Goal: Transaction & Acquisition: Purchase product/service

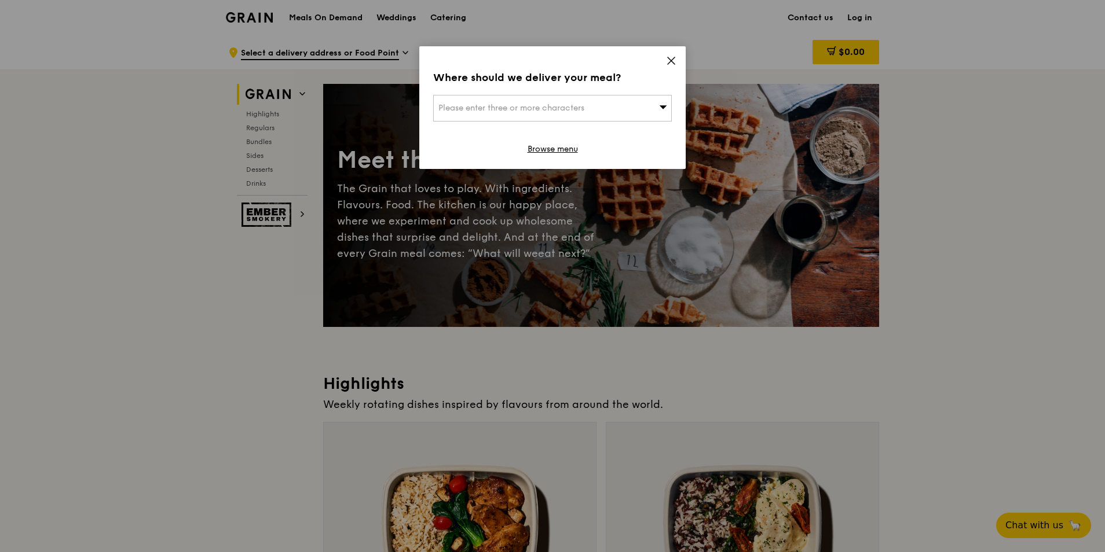
click at [670, 58] on icon at bounding box center [671, 61] width 10 height 10
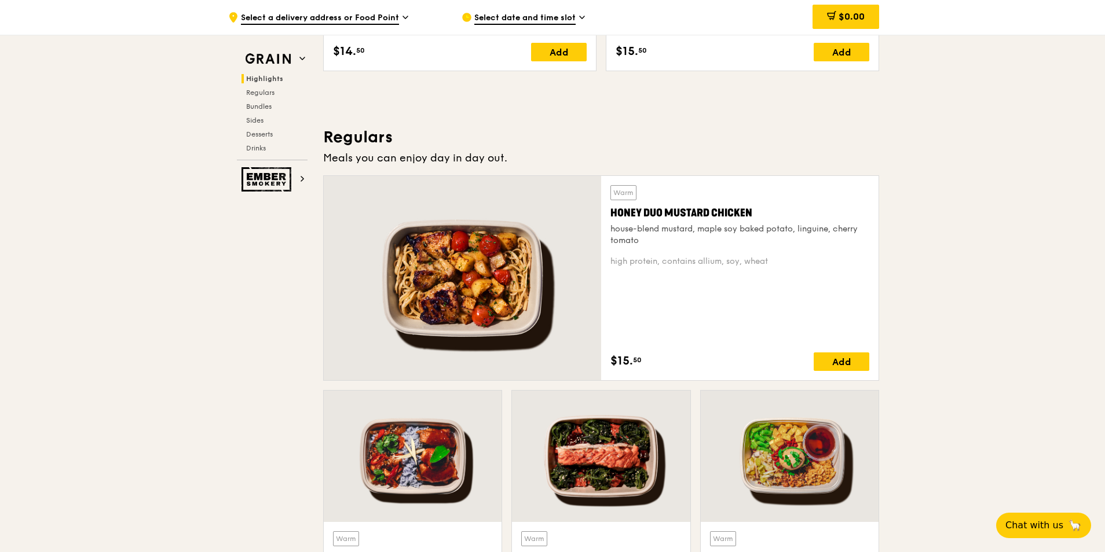
scroll to position [695, 0]
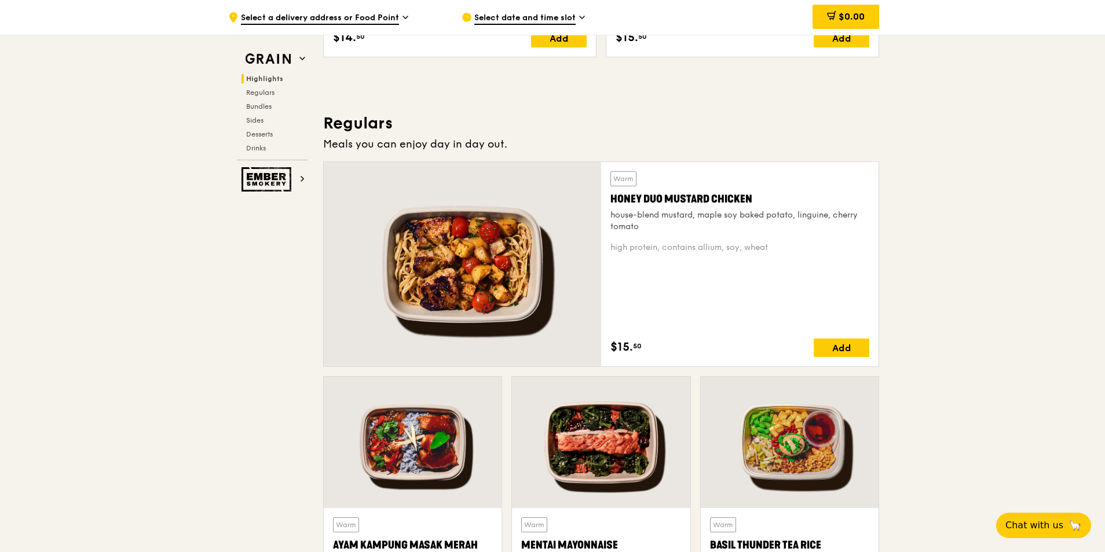
click at [738, 200] on div "Honey Duo Mustard Chicken" at bounding box center [739, 199] width 259 height 16
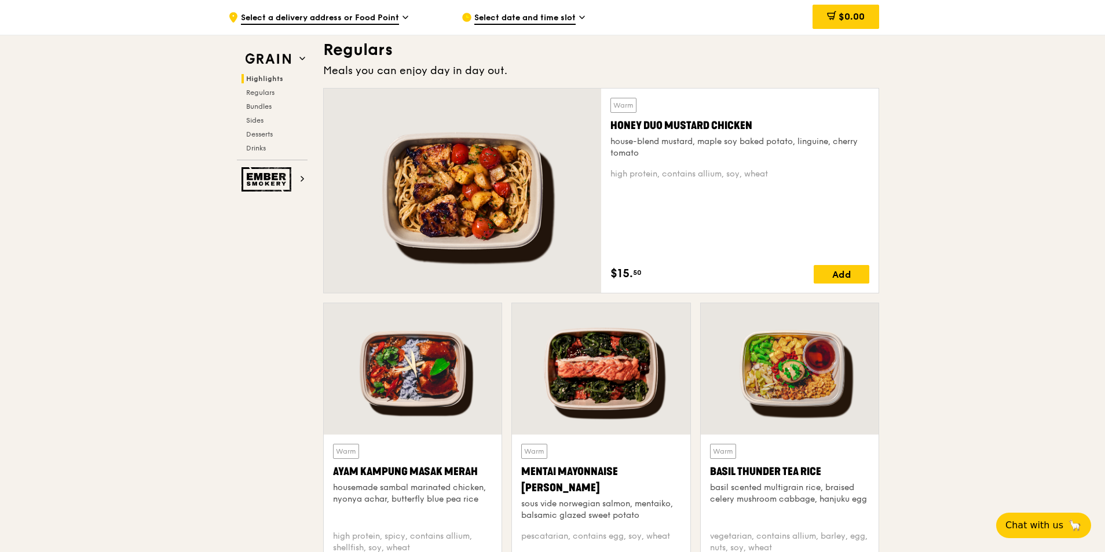
scroll to position [869, 0]
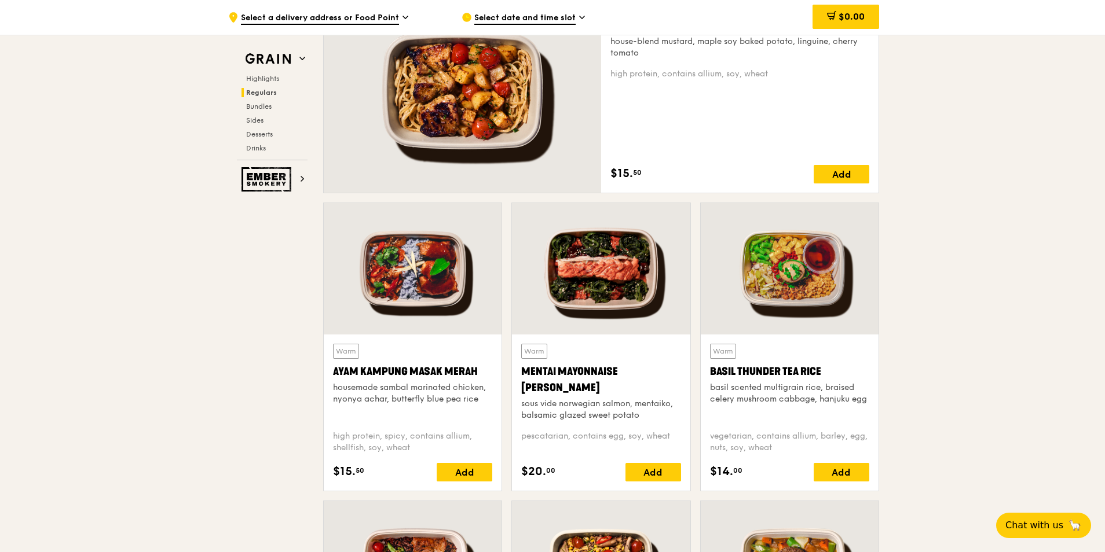
click at [628, 371] on div "Mentai Mayonnaise [PERSON_NAME]" at bounding box center [600, 380] width 159 height 32
click at [826, 382] on div "basil scented multigrain rice, braised celery mushroom cabbage, hanjuku egg" at bounding box center [789, 393] width 159 height 23
click at [753, 378] on div "Basil Thunder Tea Rice" at bounding box center [789, 372] width 159 height 16
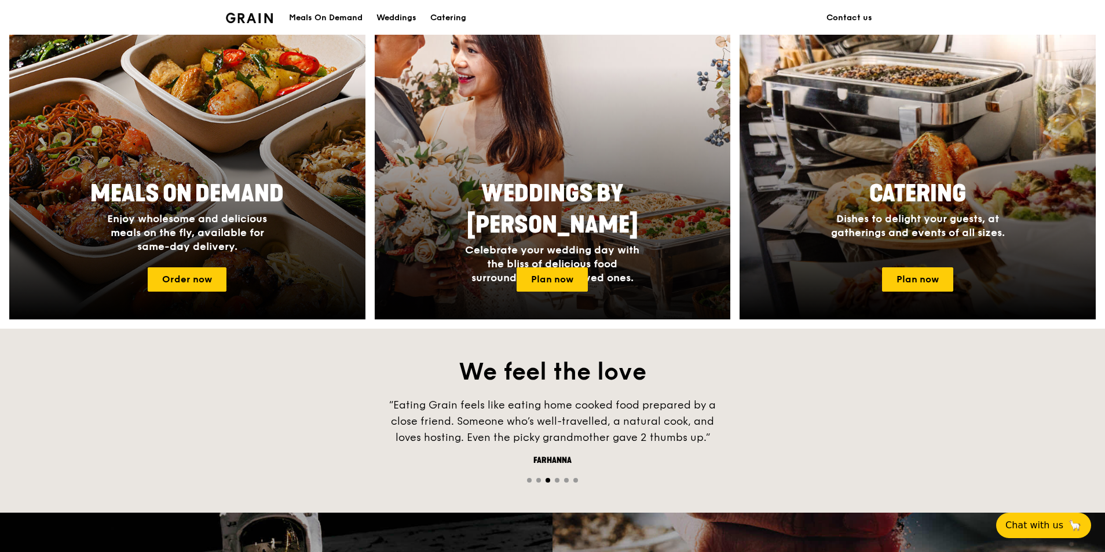
scroll to position [463, 0]
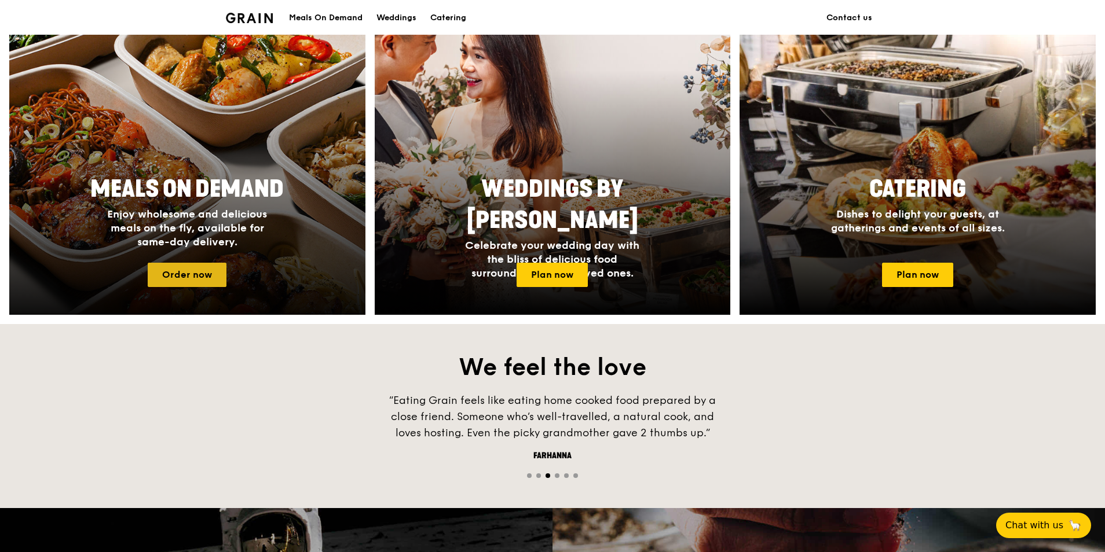
click at [188, 281] on link "Order now" at bounding box center [187, 275] width 79 height 24
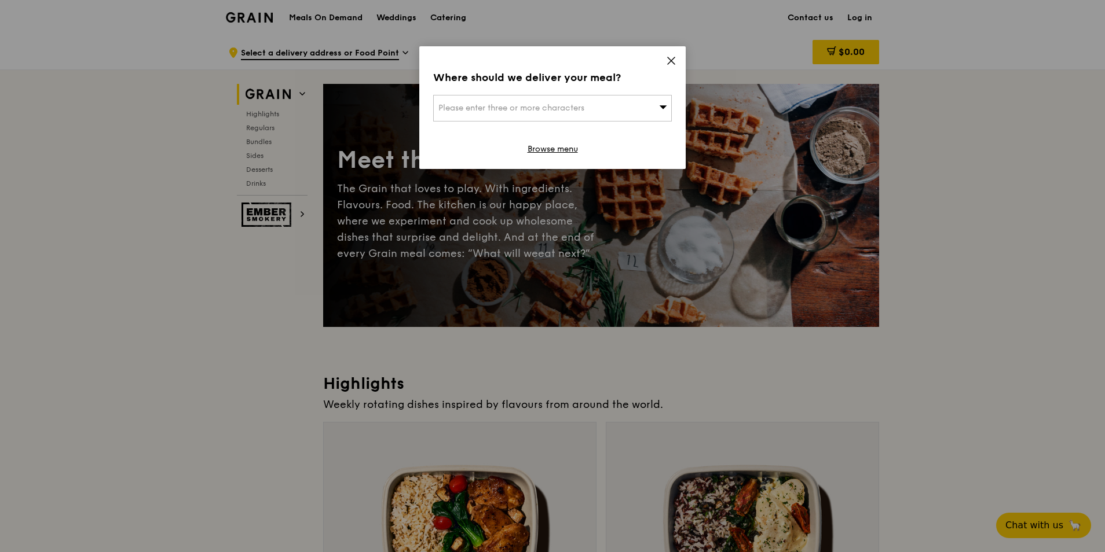
click at [674, 55] on div "Where should we deliver your meal? Please enter three or more characters Browse…" at bounding box center [552, 107] width 266 height 123
click at [671, 57] on icon at bounding box center [671, 61] width 10 height 10
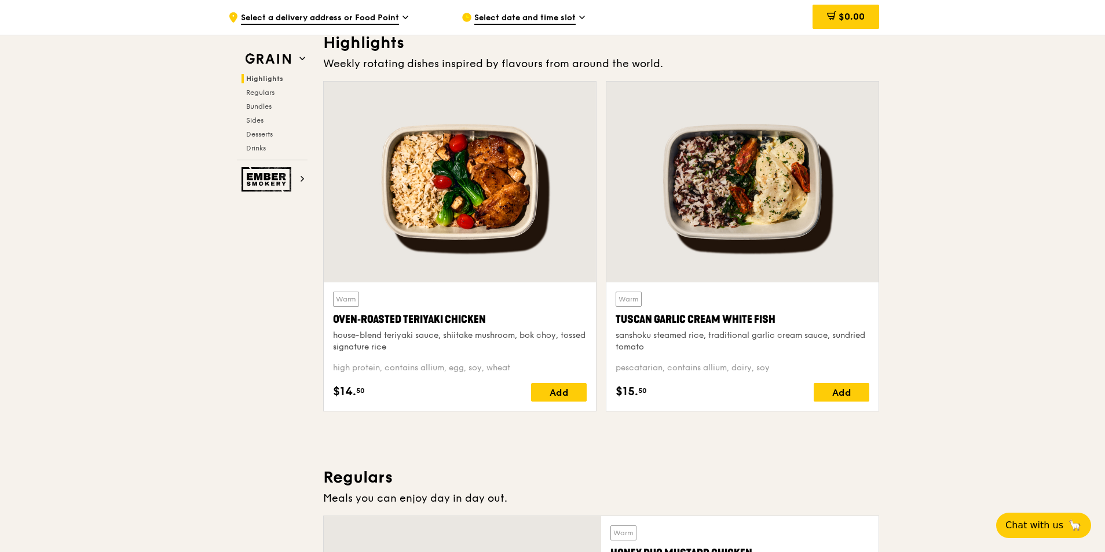
scroll to position [347, 0]
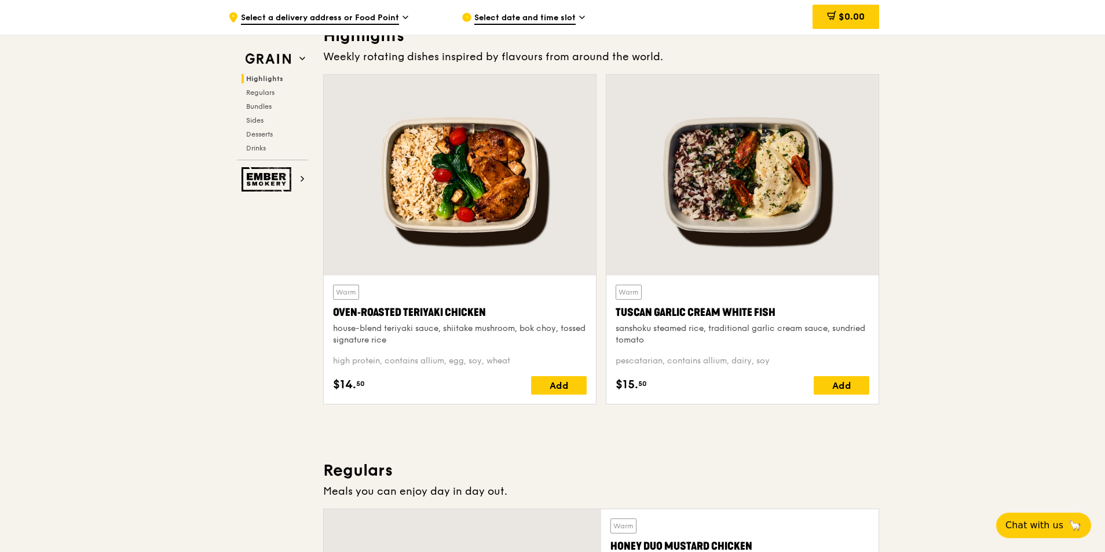
click at [456, 310] on div "Oven‑Roasted Teriyaki Chicken" at bounding box center [460, 313] width 254 height 16
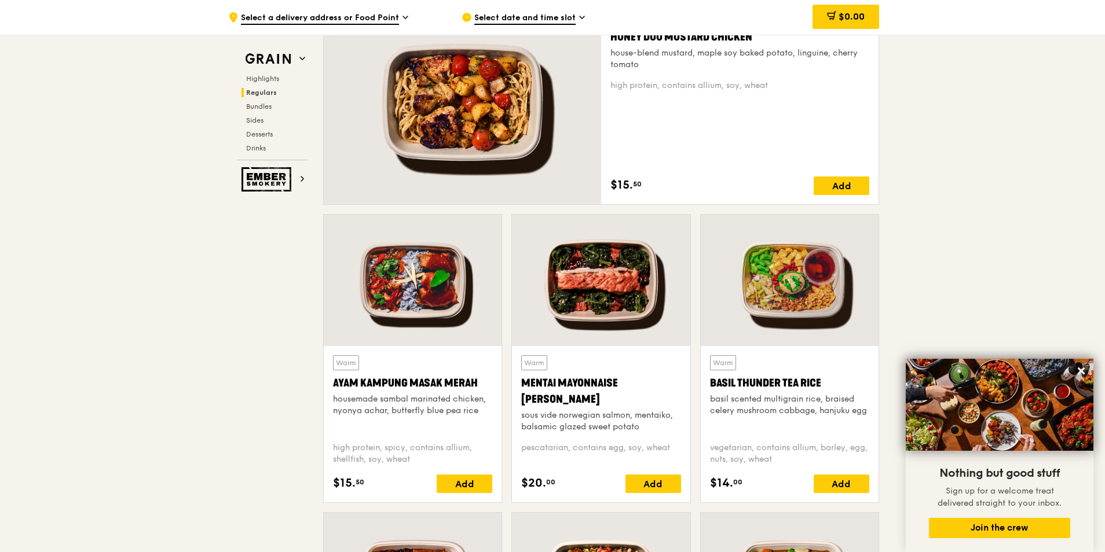
scroll to position [869, 0]
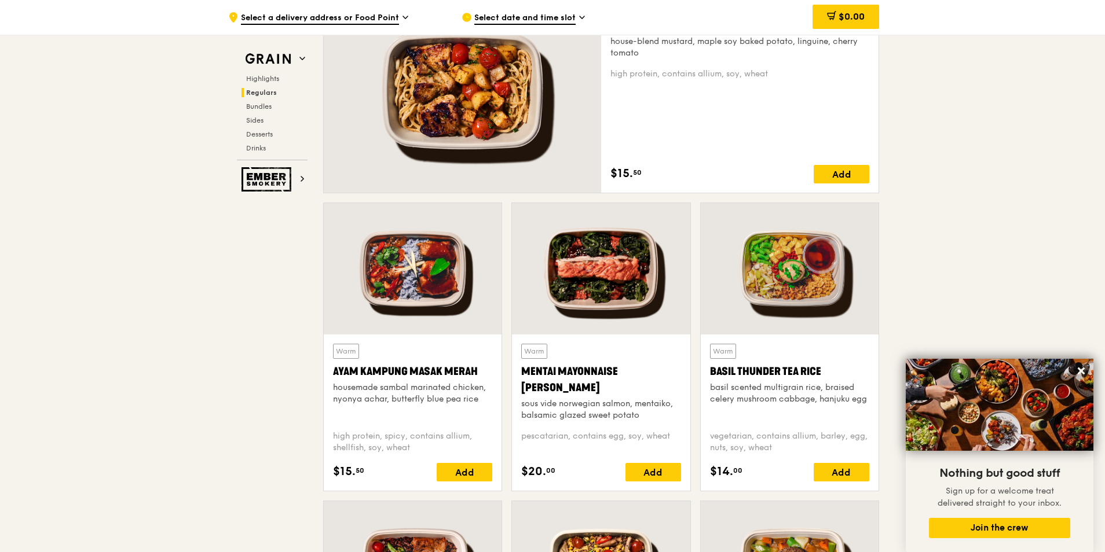
click at [565, 364] on div "Mentai Mayonnaise [PERSON_NAME]" at bounding box center [600, 380] width 159 height 32
click at [456, 363] on div "Warm Ayam [GEOGRAPHIC_DATA] housemade sambal marinated chicken, nyonya achar, b…" at bounding box center [412, 383] width 159 height 78
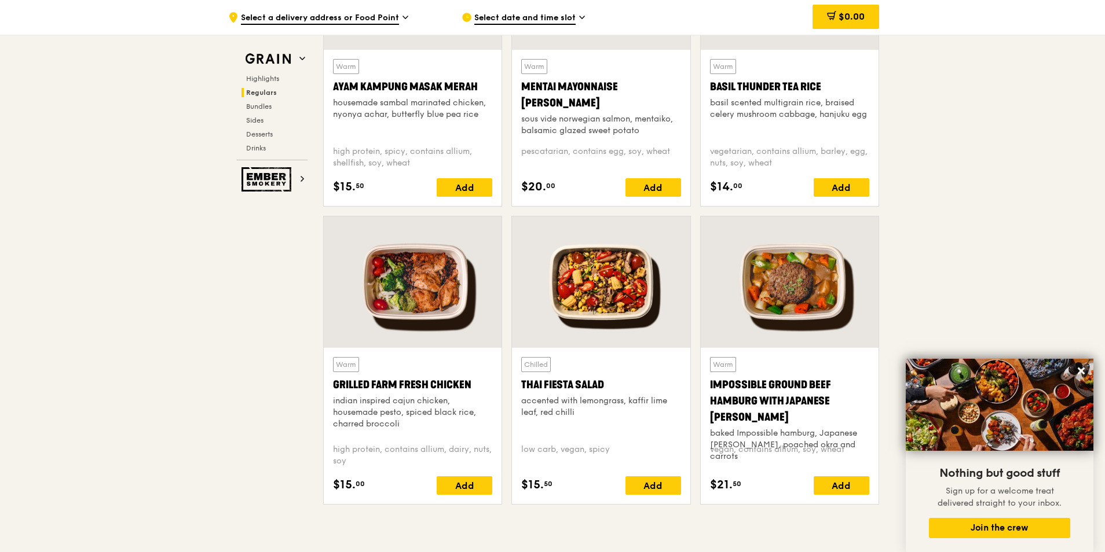
scroll to position [1158, 0]
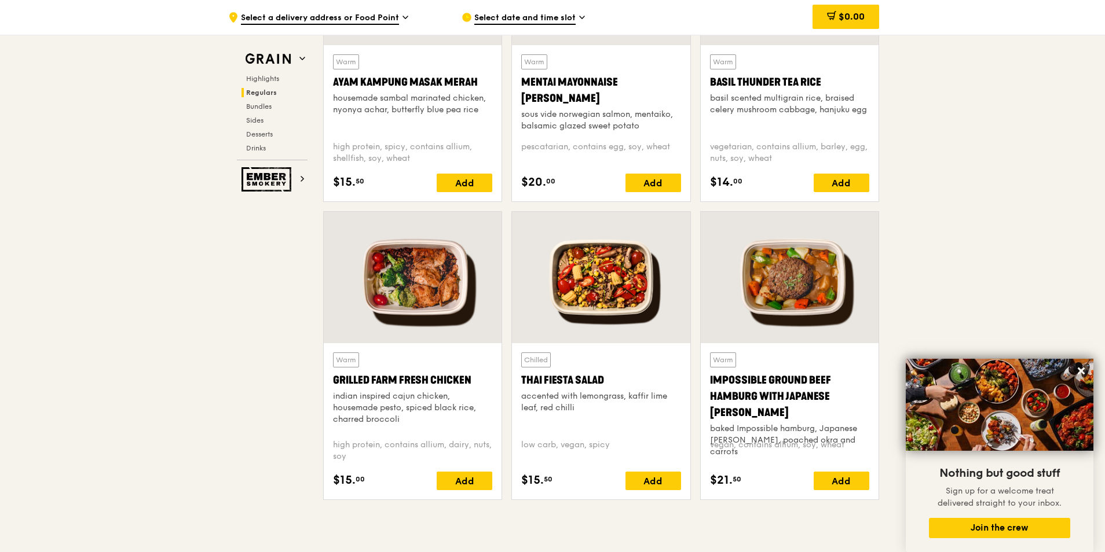
click at [425, 406] on div "indian inspired cajun chicken, housemade pesto, spiced black rice, charred broc…" at bounding box center [412, 408] width 159 height 35
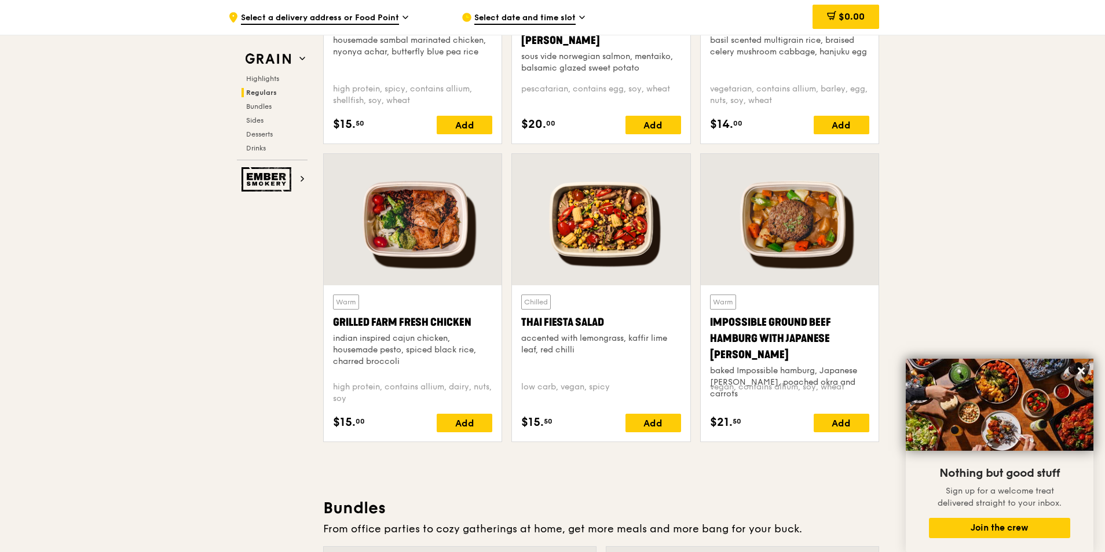
click at [613, 319] on div "Thai Fiesta Salad" at bounding box center [600, 322] width 159 height 16
click at [819, 326] on div "Impossible Ground Beef Hamburg with Japanese [PERSON_NAME]" at bounding box center [789, 338] width 159 height 49
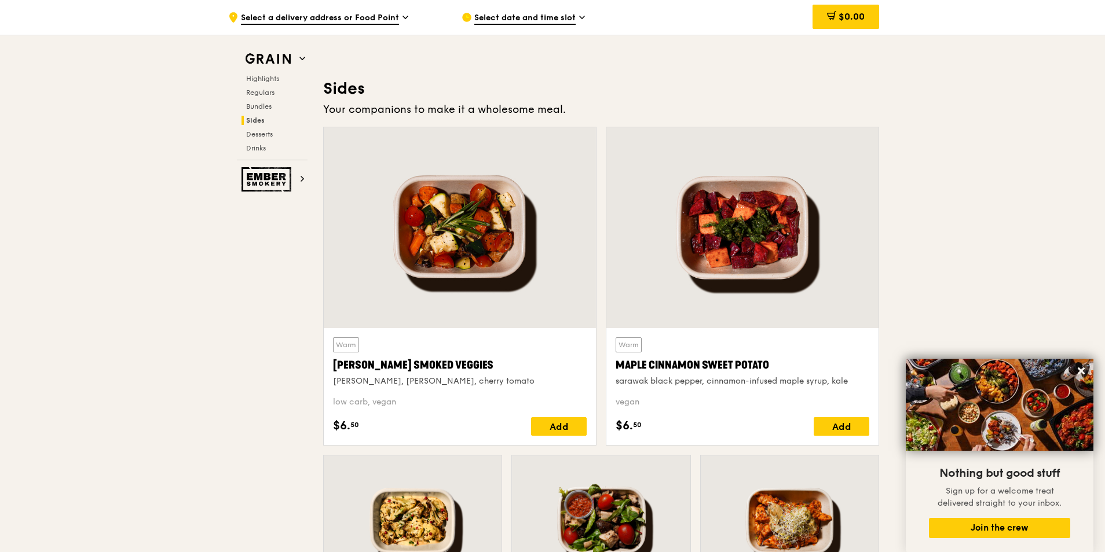
scroll to position [2722, 0]
